Goal: Information Seeking & Learning: Compare options

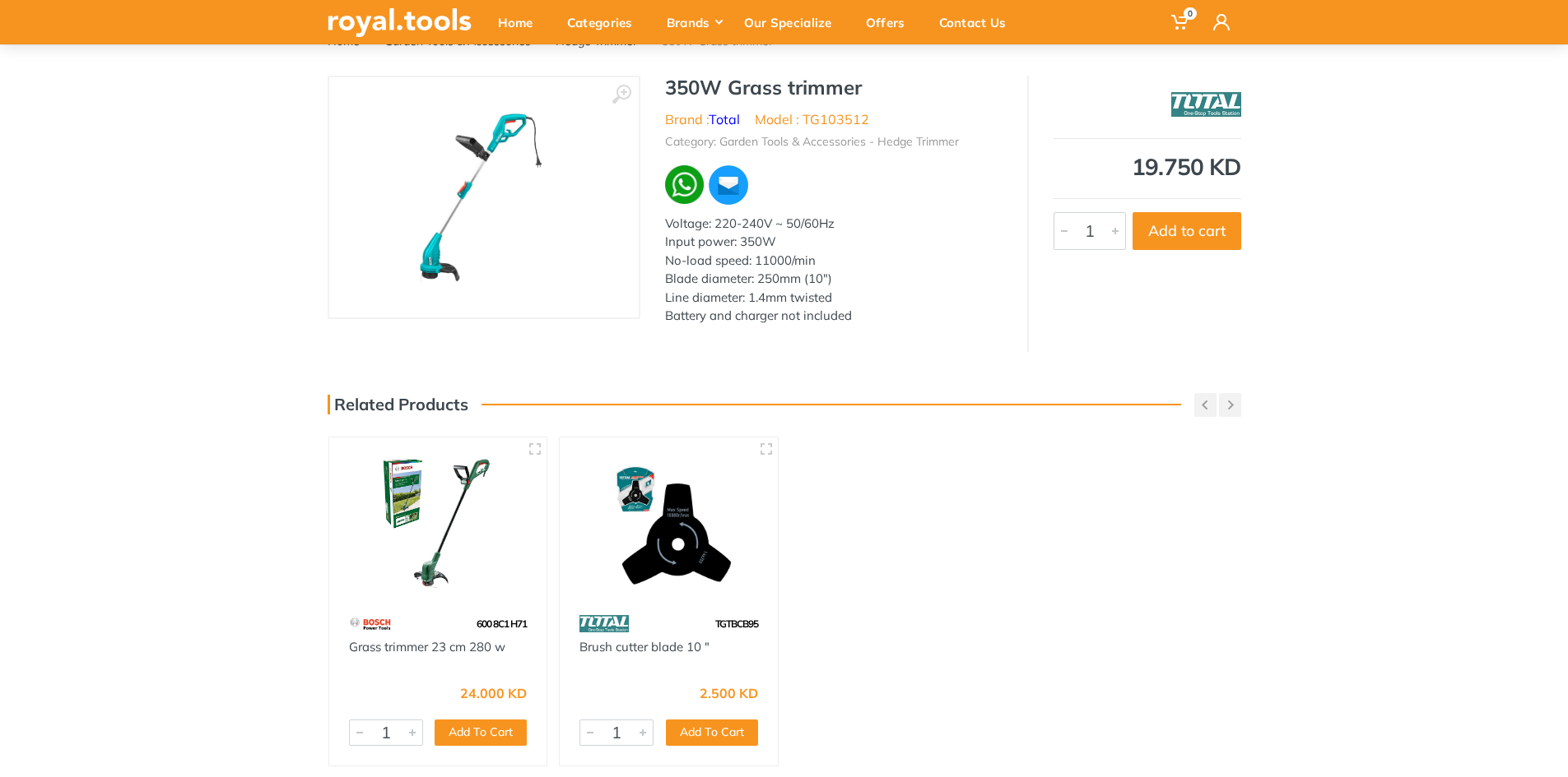
scroll to position [164, 0]
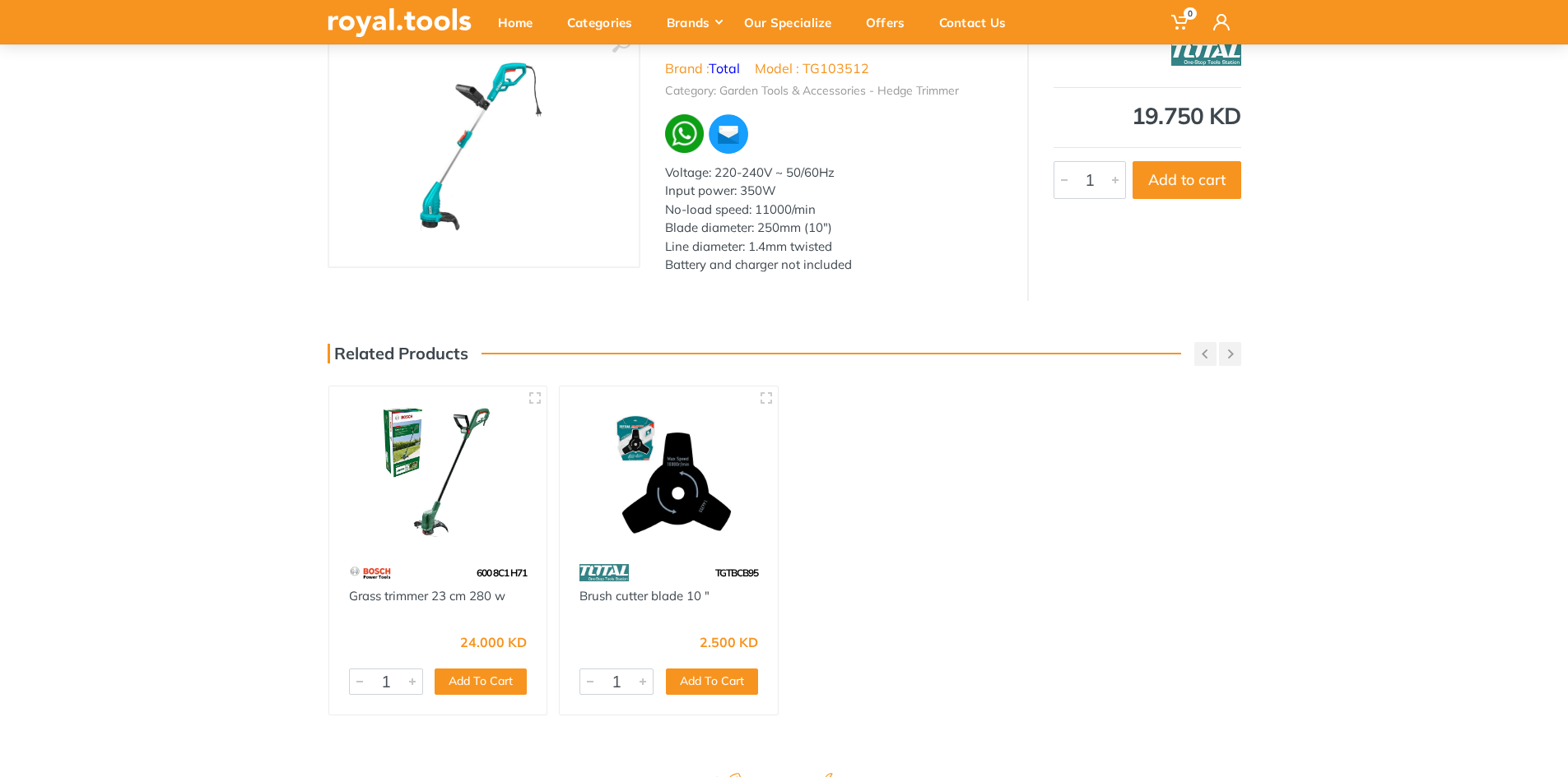
click at [438, 465] on img at bounding box center [438, 472] width 189 height 141
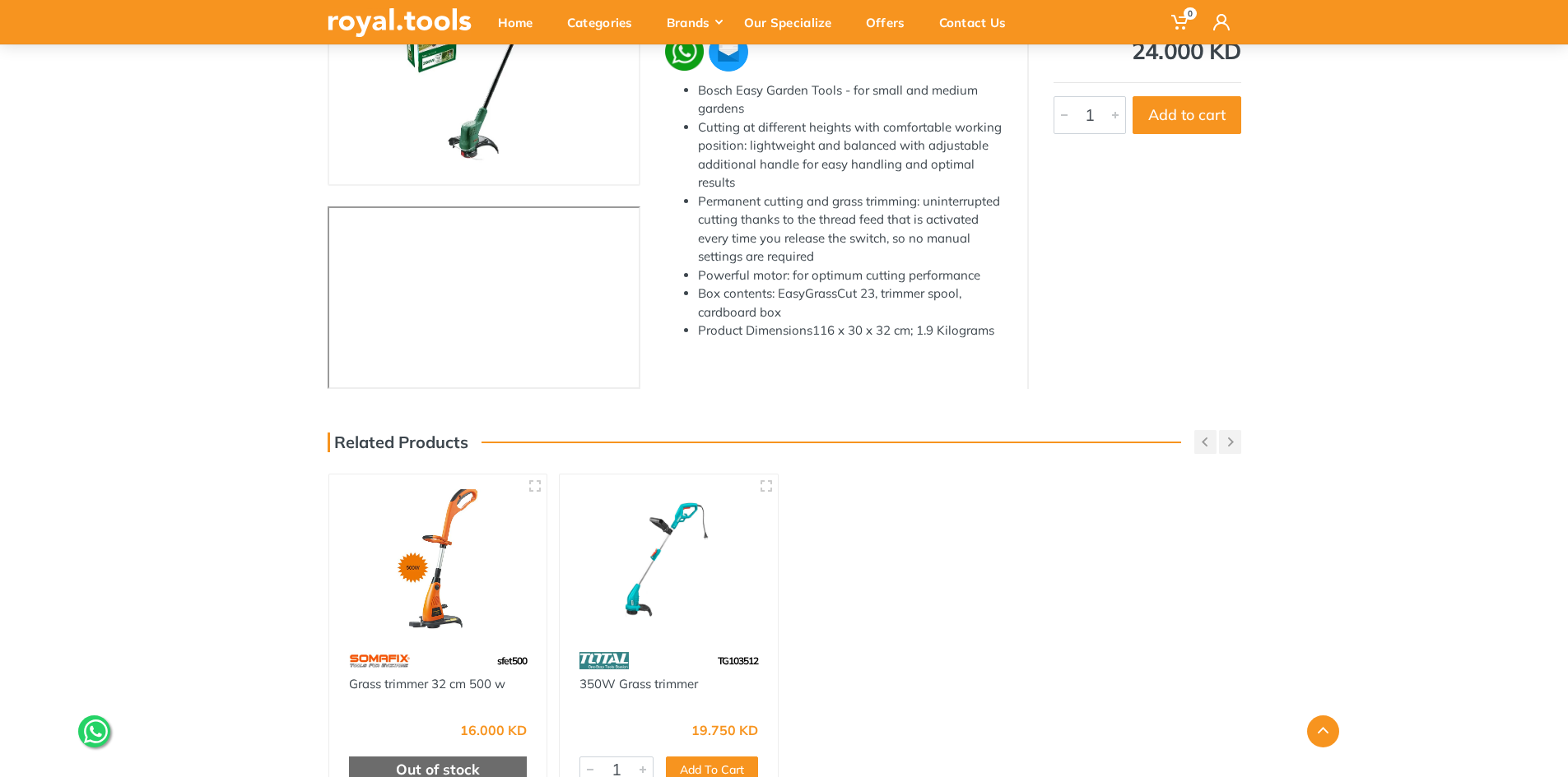
scroll to position [329, 0]
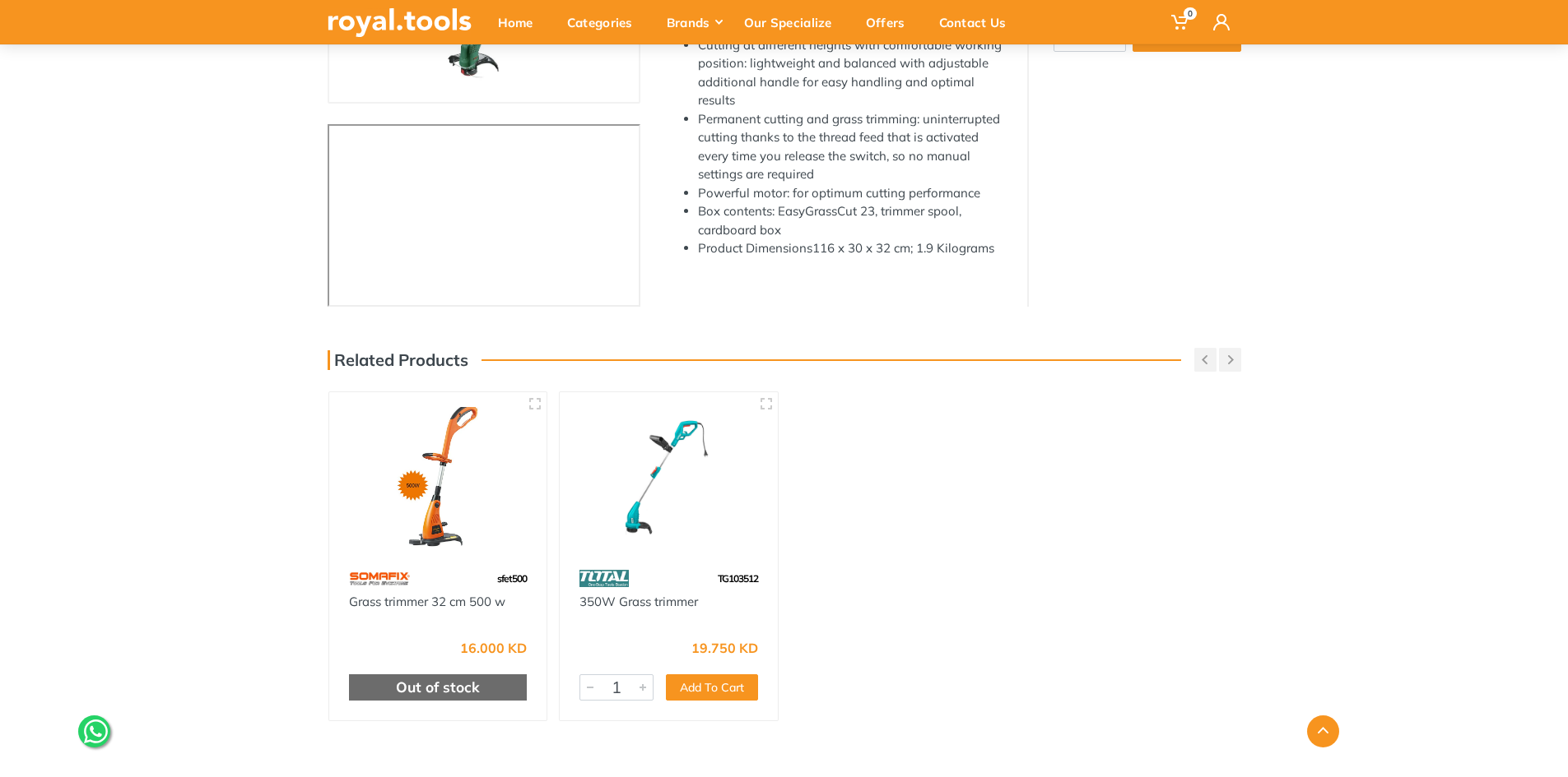
click at [458, 565] on div "sfet500" at bounding box center [438, 578] width 218 height 29
click at [662, 524] on img at bounding box center [669, 478] width 189 height 141
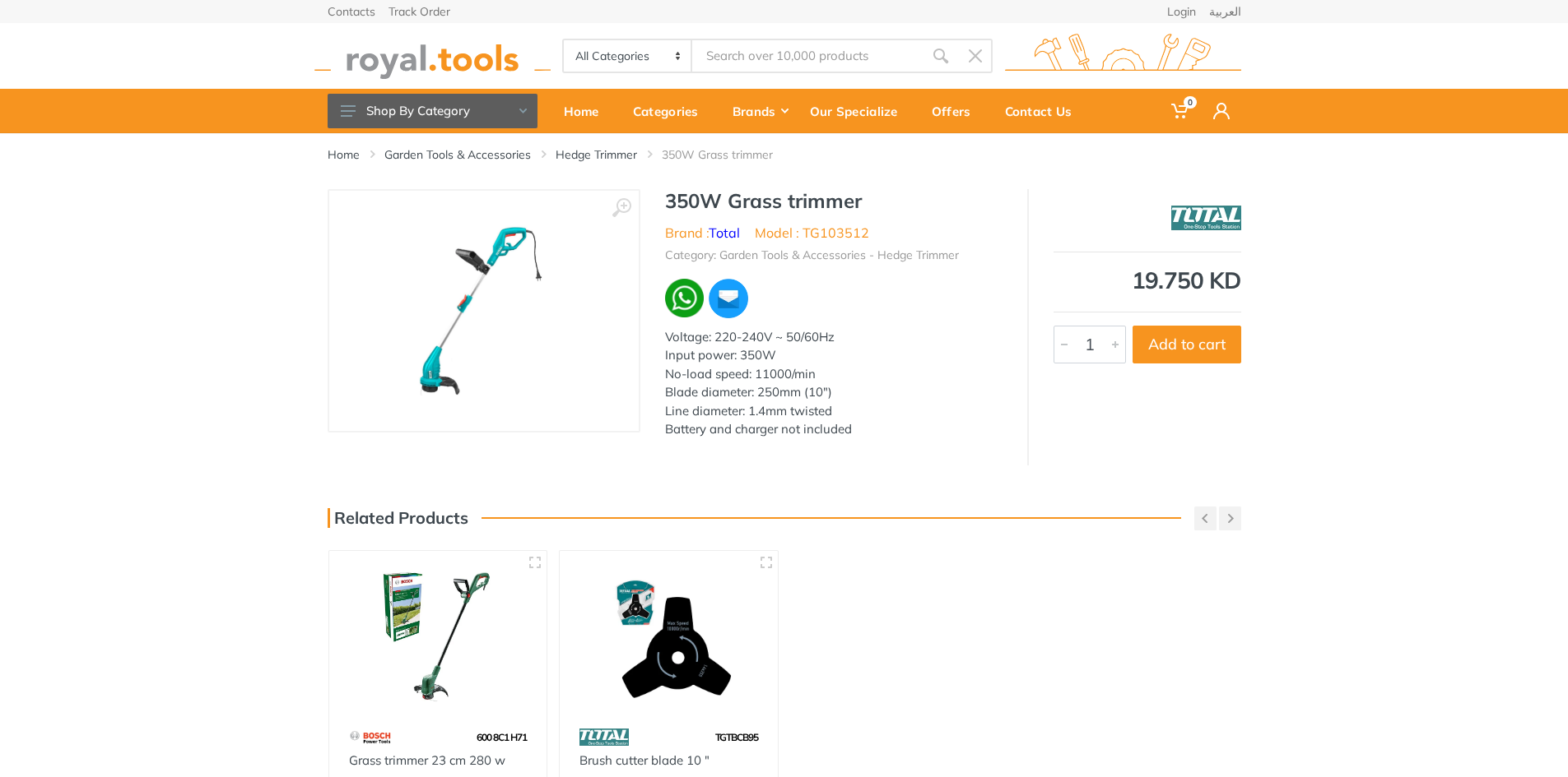
click at [406, 596] on img at bounding box center [438, 636] width 189 height 141
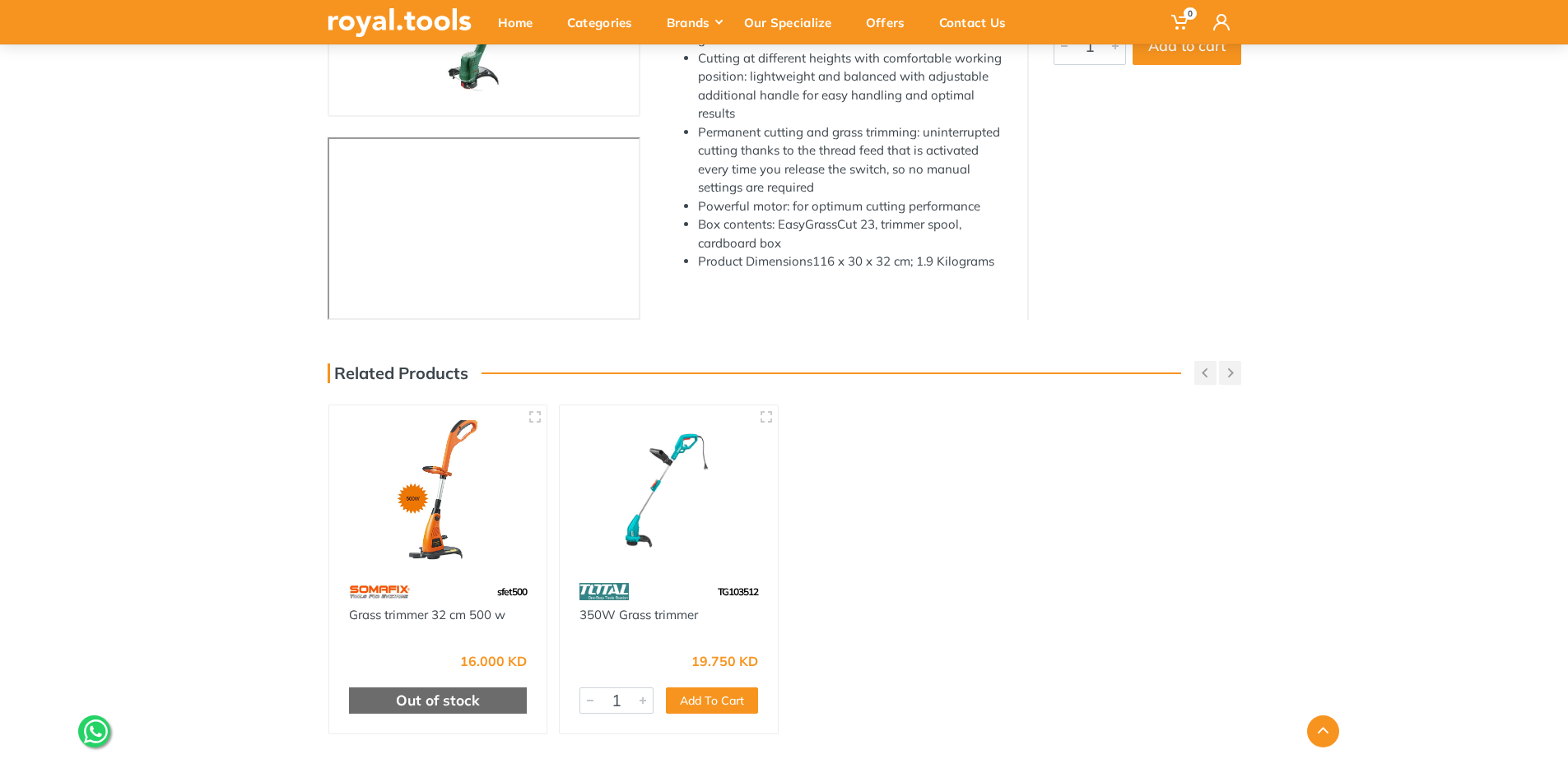
scroll to position [329, 0]
